Goal: Task Accomplishment & Management: Complete application form

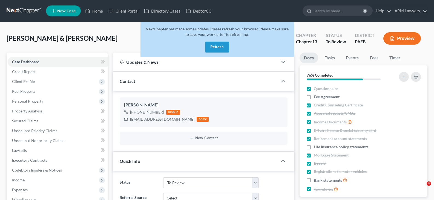
select select "20"
click at [224, 49] on button "Refresh" at bounding box center [217, 47] width 24 height 11
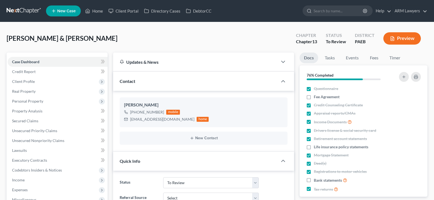
select select "20"
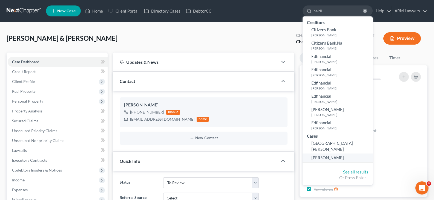
type input "heidl"
click at [324, 155] on span "[PERSON_NAME]" at bounding box center [328, 157] width 33 height 5
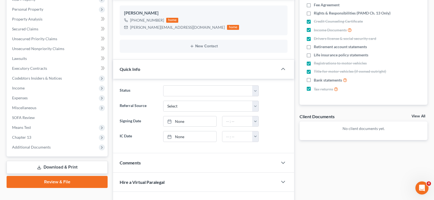
scroll to position [163, 0]
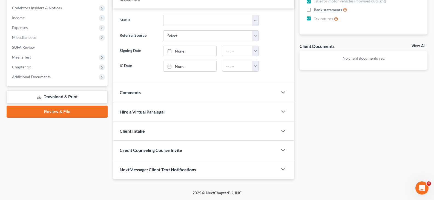
click at [145, 93] on div "Comments" at bounding box center [195, 92] width 165 height 19
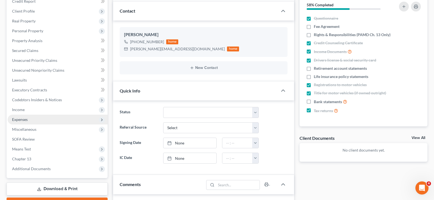
scroll to position [0, 0]
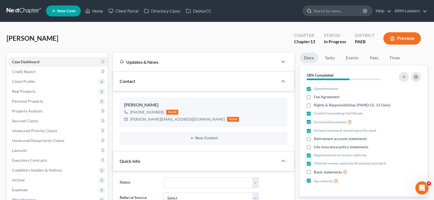
click at [335, 12] on input "search" at bounding box center [339, 11] width 50 height 10
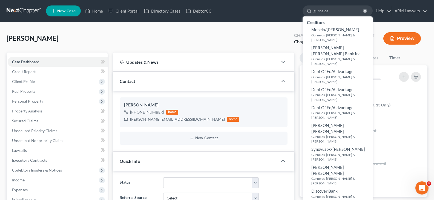
type input "gurnelos"
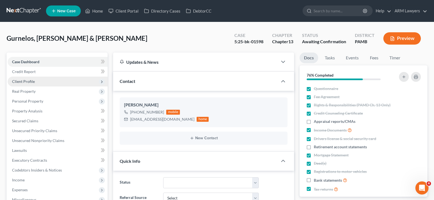
click at [45, 80] on span "Client Profile" at bounding box center [58, 82] width 100 height 10
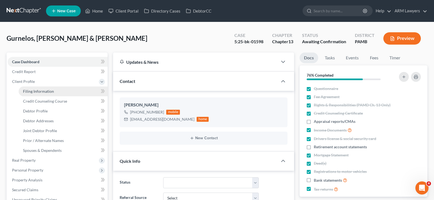
click at [30, 93] on span "Filing Information" at bounding box center [38, 91] width 31 height 5
select select "1"
select select "3"
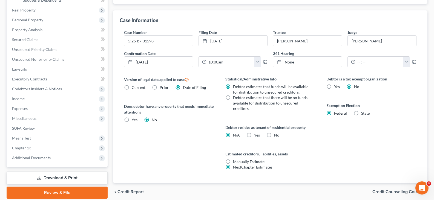
scroll to position [164, 0]
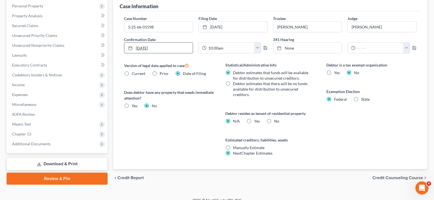
click at [149, 46] on link "[DATE]" at bounding box center [158, 48] width 69 height 10
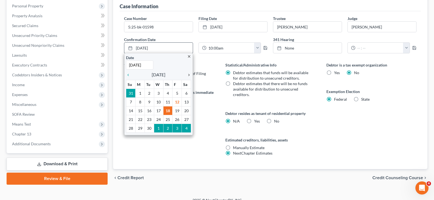
click at [188, 74] on icon "chevron_right" at bounding box center [187, 75] width 7 height 4
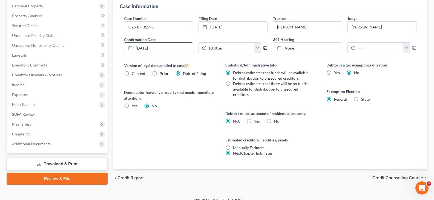
click at [265, 49] on icon "button" at bounding box center [265, 48] width 4 height 4
click at [35, 86] on span "Income" at bounding box center [58, 85] width 100 height 10
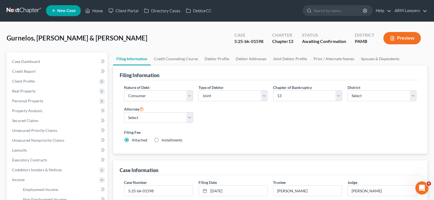
scroll to position [0, 0]
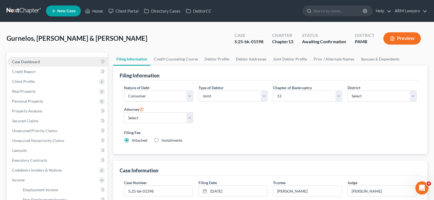
click at [44, 61] on link "Case Dashboard" at bounding box center [58, 62] width 100 height 10
select select "1"
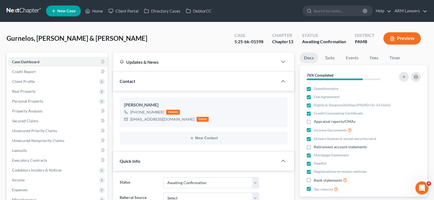
click at [22, 9] on link at bounding box center [24, 11] width 35 height 10
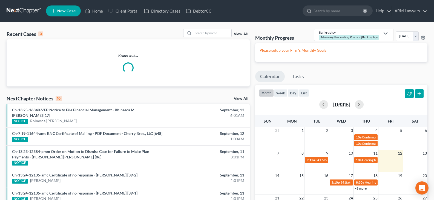
click at [241, 32] on div "View All" at bounding box center [216, 33] width 67 height 8
click at [241, 31] on div "View All" at bounding box center [216, 33] width 67 height 8
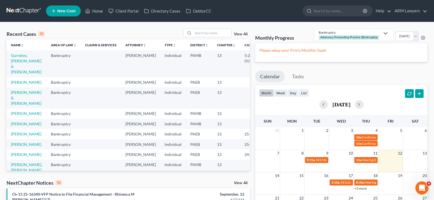
click at [243, 35] on link "View All" at bounding box center [241, 34] width 14 height 4
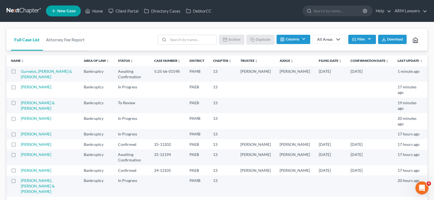
click at [363, 37] on button "Filter" at bounding box center [363, 39] width 28 height 9
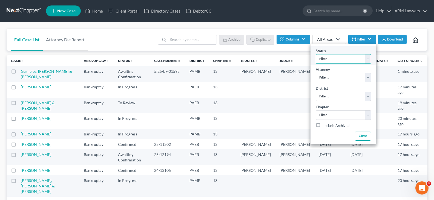
click at [350, 59] on select "Filter... Answer Due Awaiting Confirmation Awaiting Discharge Confirmed Could N…" at bounding box center [343, 59] width 55 height 10
select select "1"
click at [316, 54] on select "Filter... Answer Due Awaiting Confirmation Awaiting Discharge Confirmed Could N…" at bounding box center [343, 59] width 55 height 10
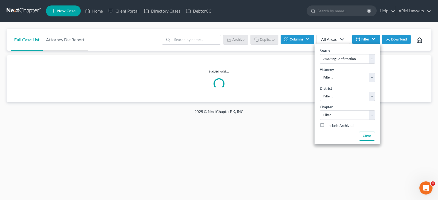
click at [331, 24] on div "Full Case List Attorney Fee Report Batch Download Archive Un-archive Duplicate …" at bounding box center [219, 65] width 438 height 87
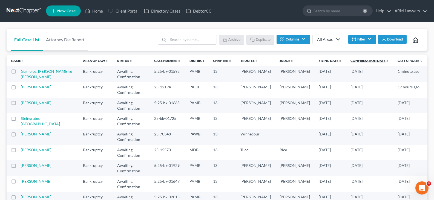
click at [360, 61] on link "Confirmation Date unfold_more expand_more expand_less" at bounding box center [370, 61] width 38 height 4
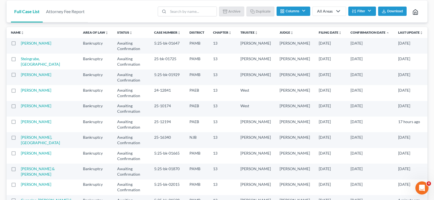
scroll to position [29, 0]
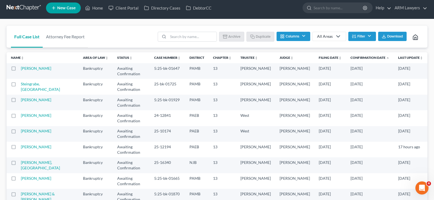
scroll to position [0, 0]
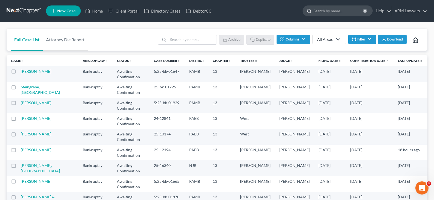
click at [334, 13] on input "search" at bounding box center [339, 11] width 50 height 10
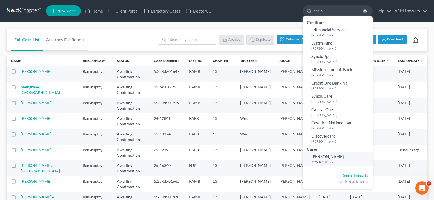
type input "abela"
click at [330, 155] on span "[PERSON_NAME]" at bounding box center [328, 156] width 33 height 5
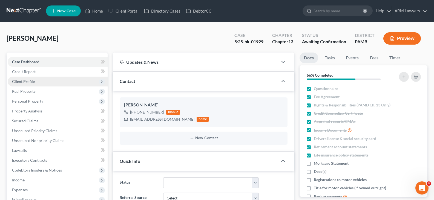
scroll to position [2, 0]
click at [32, 78] on span "Client Profile" at bounding box center [58, 82] width 100 height 10
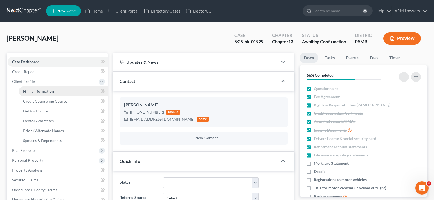
click at [43, 90] on span "Filing Information" at bounding box center [38, 91] width 31 height 5
select select "1"
select select "0"
select select "3"
select select "68"
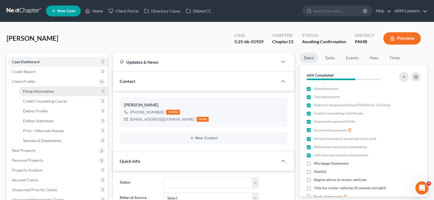
select select "0"
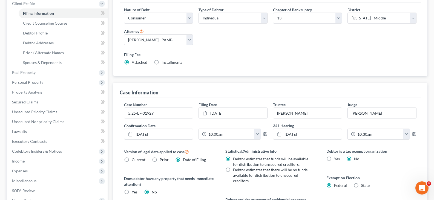
scroll to position [164, 0]
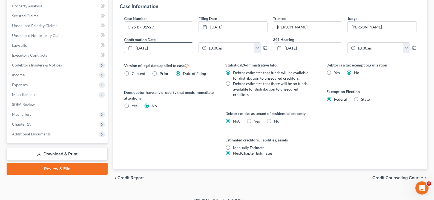
click at [168, 49] on link "[DATE]" at bounding box center [158, 48] width 69 height 10
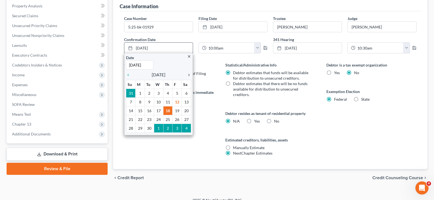
click at [189, 74] on icon "chevron_right" at bounding box center [187, 75] width 7 height 4
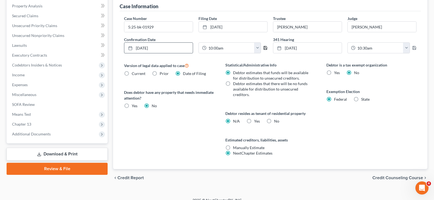
click at [265, 49] on icon "button" at bounding box center [265, 48] width 4 height 4
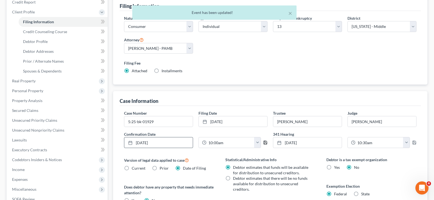
scroll to position [0, 0]
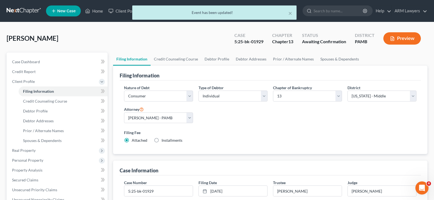
click at [19, 14] on div "× Event has been updated!" at bounding box center [214, 13] width 434 height 17
click at [24, 11] on div "× Event has been updated!" at bounding box center [214, 13] width 434 height 17
click at [24, 10] on div "× Event has been updated!" at bounding box center [214, 13] width 434 height 17
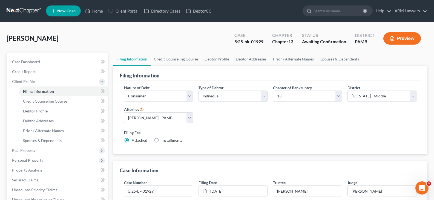
click at [26, 13] on link at bounding box center [24, 11] width 35 height 10
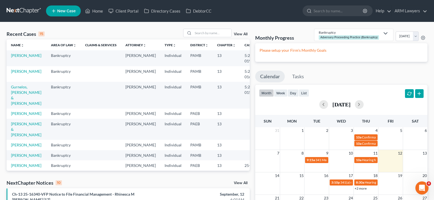
click at [233, 37] on div "View All" at bounding box center [216, 33] width 67 height 8
click at [237, 34] on link "View All" at bounding box center [241, 34] width 14 height 4
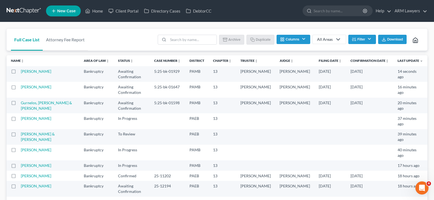
click at [352, 39] on icon "button" at bounding box center [354, 39] width 4 height 4
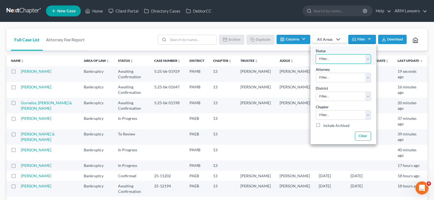
click at [356, 58] on select "Filter... Answer Due Awaiting Confirmation Awaiting Discharge Confirmed Could N…" at bounding box center [343, 59] width 55 height 10
select select "1"
click at [356, 58] on select "Filter... Answer Due Awaiting Confirmation Awaiting Discharge Confirmed Could N…" at bounding box center [343, 59] width 55 height 10
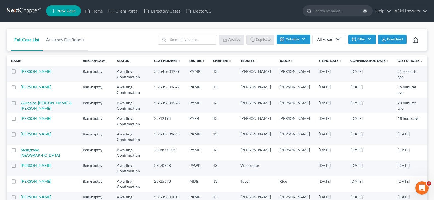
click at [368, 60] on link "Confirmation Date unfold_more expand_more expand_less" at bounding box center [370, 61] width 38 height 4
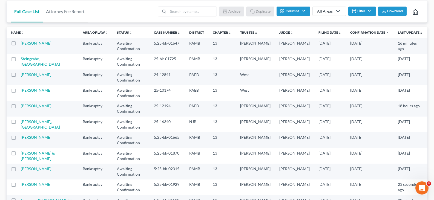
scroll to position [29, 0]
